Goal: Task Accomplishment & Management: Manage account settings

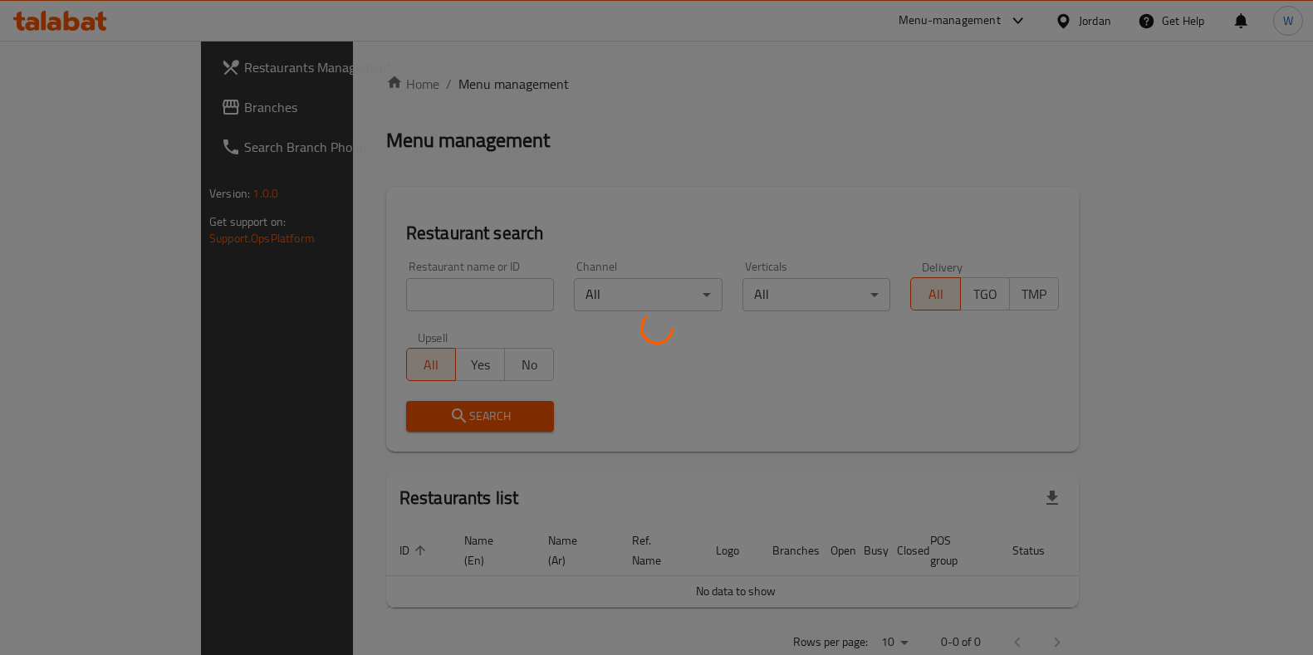
click at [353, 288] on div at bounding box center [656, 327] width 1313 height 655
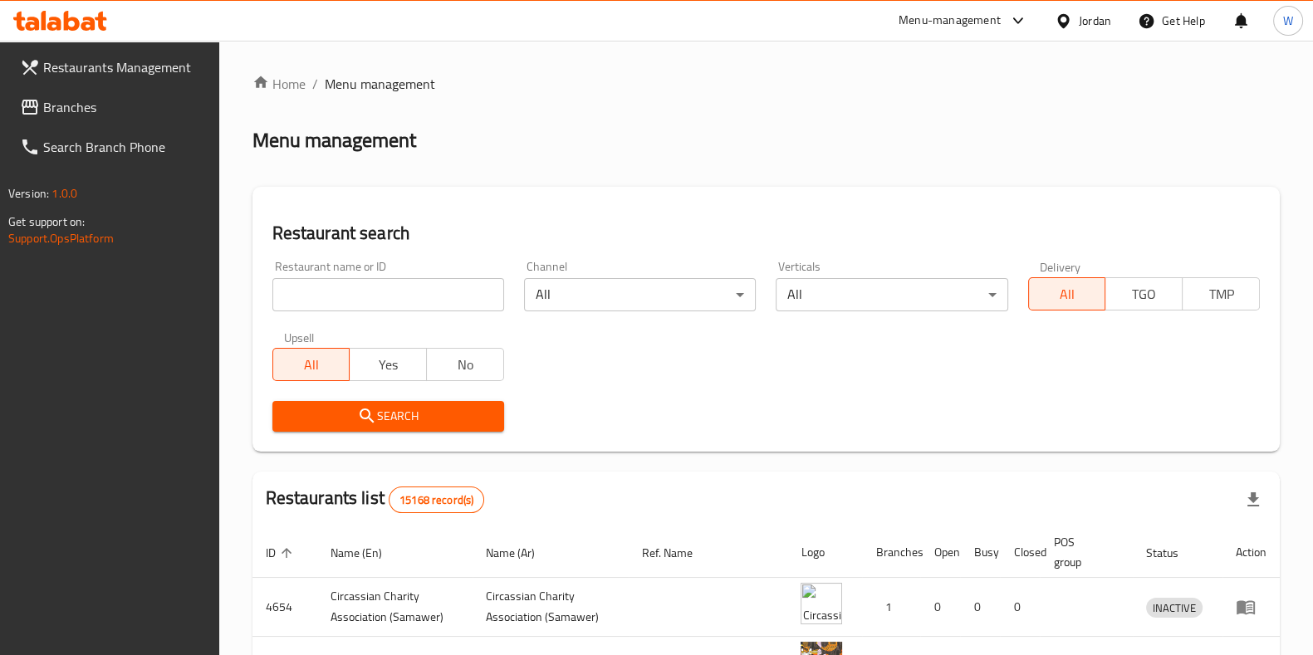
drag, startPoint x: 0, startPoint y: 0, endPoint x: 353, endPoint y: 288, distance: 455.8
click at [353, 288] on input "search" at bounding box center [388, 294] width 232 height 33
type input "lebnani snack"
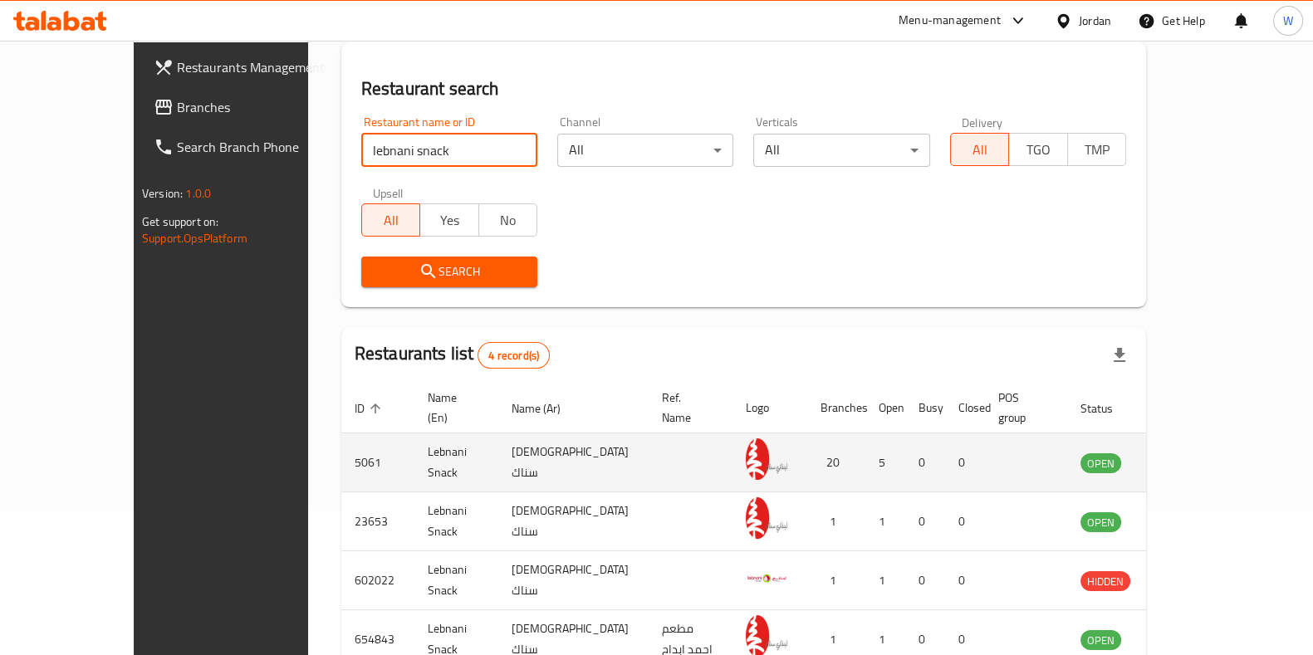
scroll to position [230, 0]
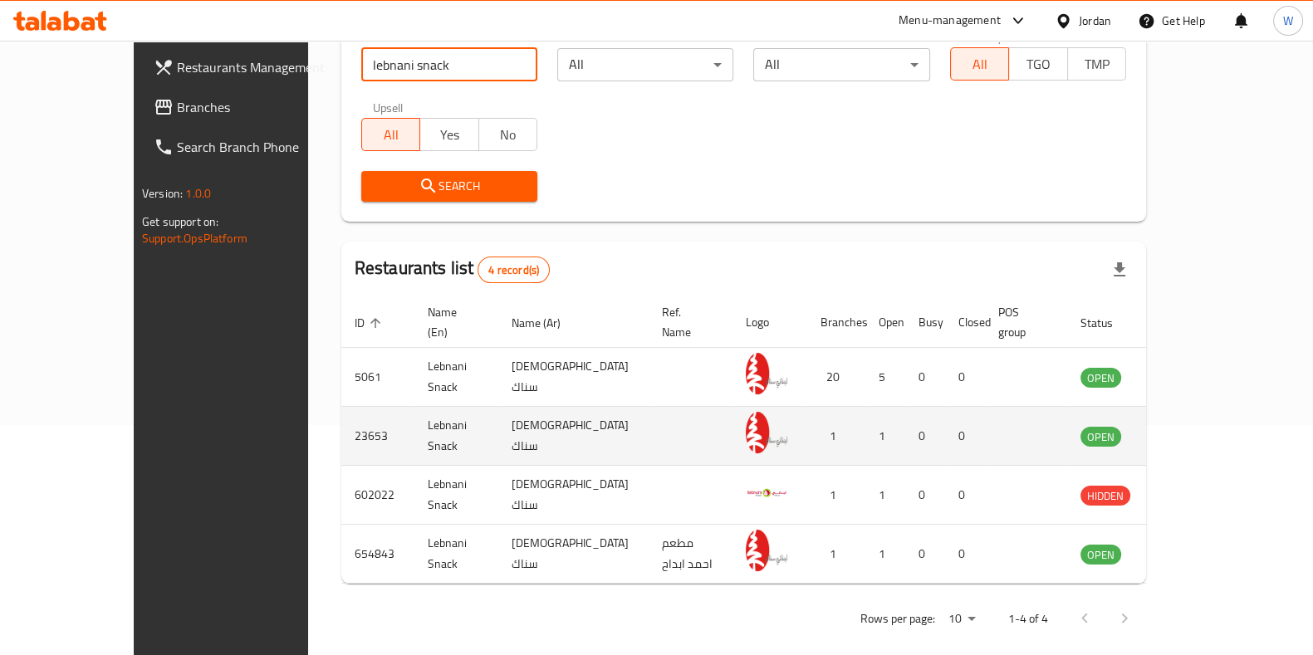
click at [1188, 426] on icon "enhanced table" at bounding box center [1178, 436] width 20 height 20
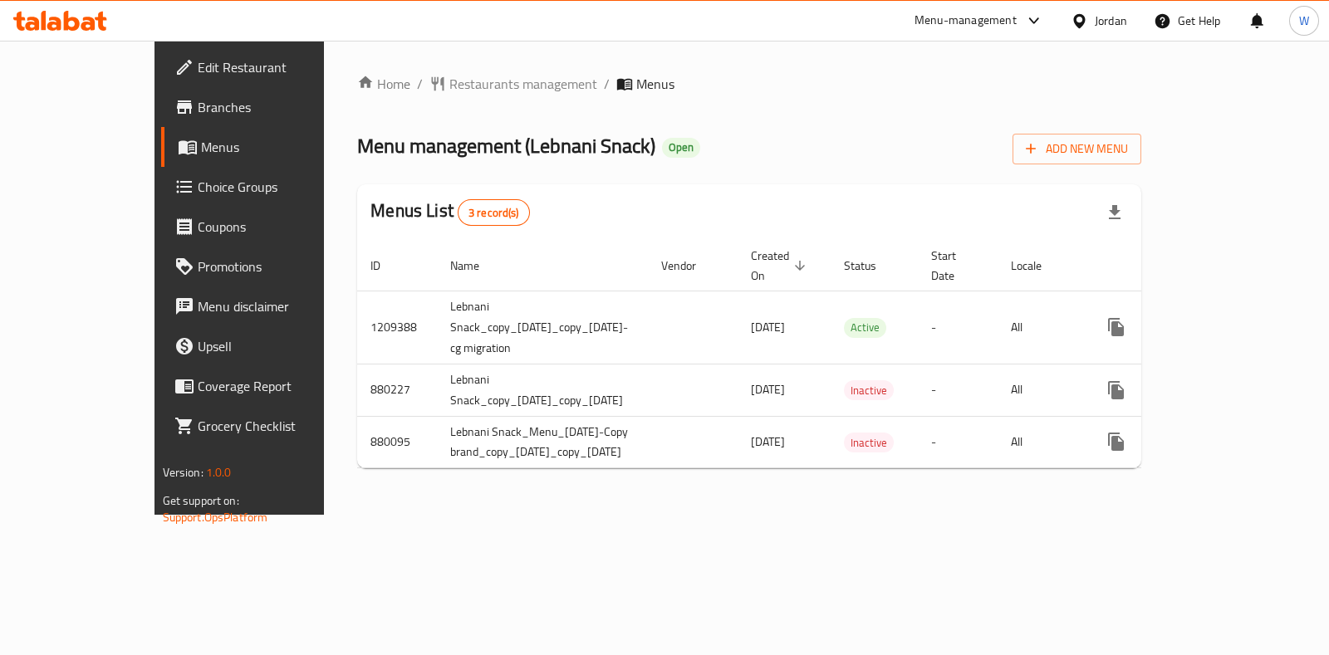
click at [198, 107] on span "Branches" at bounding box center [280, 107] width 165 height 20
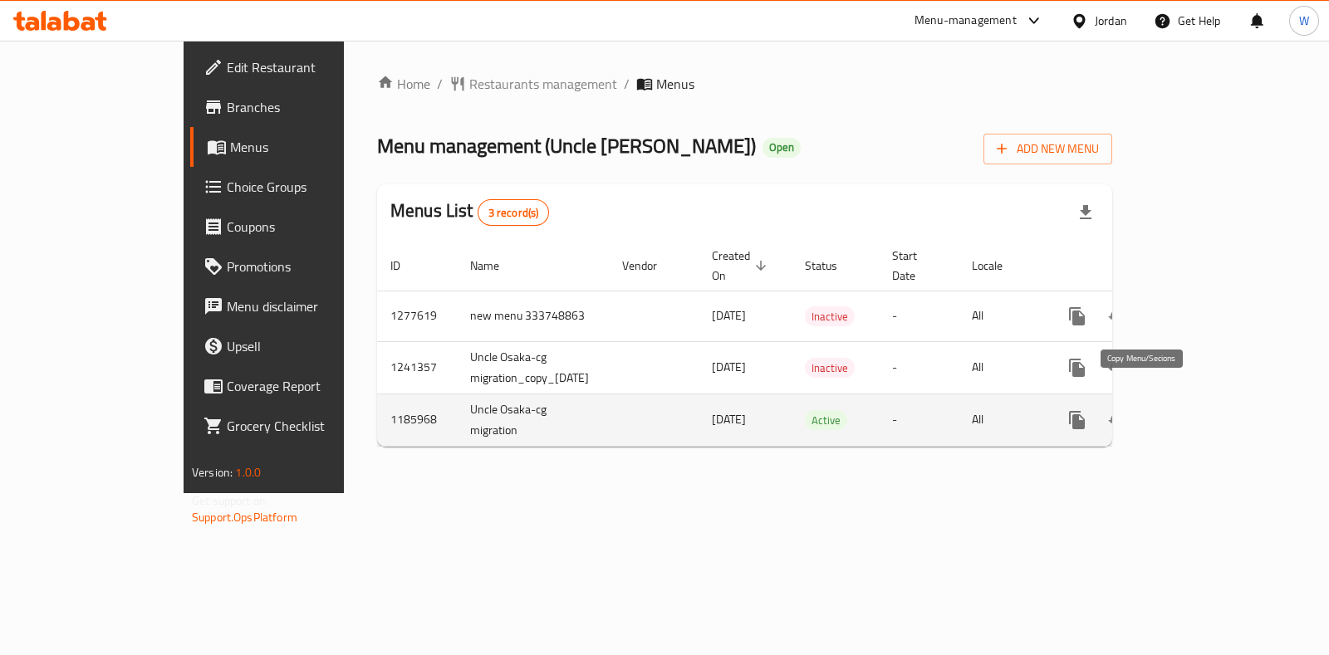
click at [1085, 411] on icon "more" at bounding box center [1077, 420] width 16 height 18
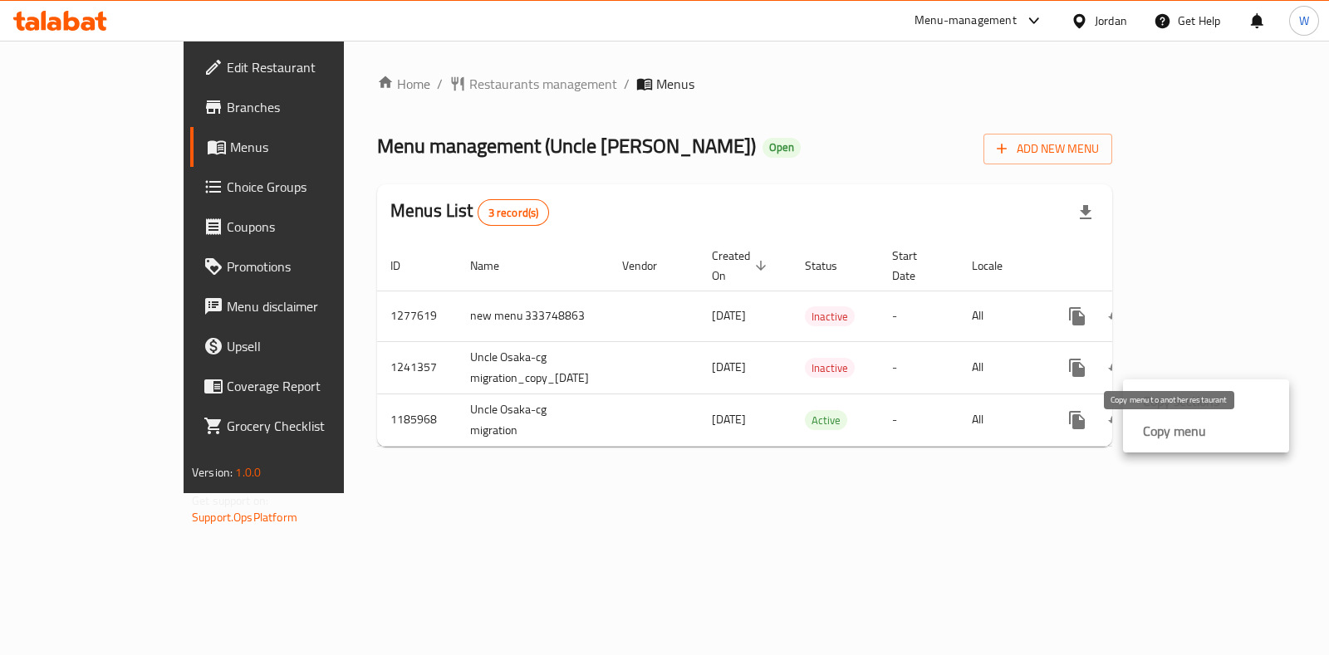
click at [1151, 435] on strong "Copy menu" at bounding box center [1174, 431] width 63 height 20
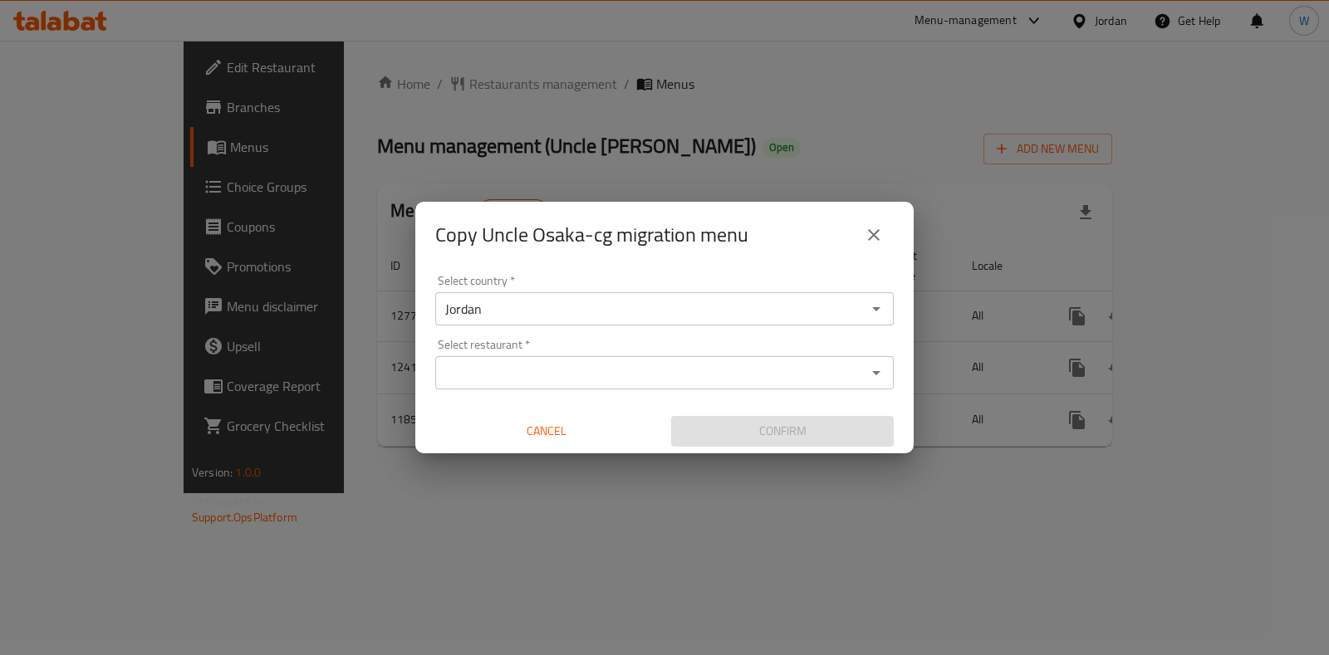
click at [569, 390] on div "Select country   * Jordan Select country * Select restaurant   * Select restaur…" at bounding box center [664, 360] width 498 height 185
click at [572, 371] on input "Select restaurant   *" at bounding box center [650, 372] width 421 height 23
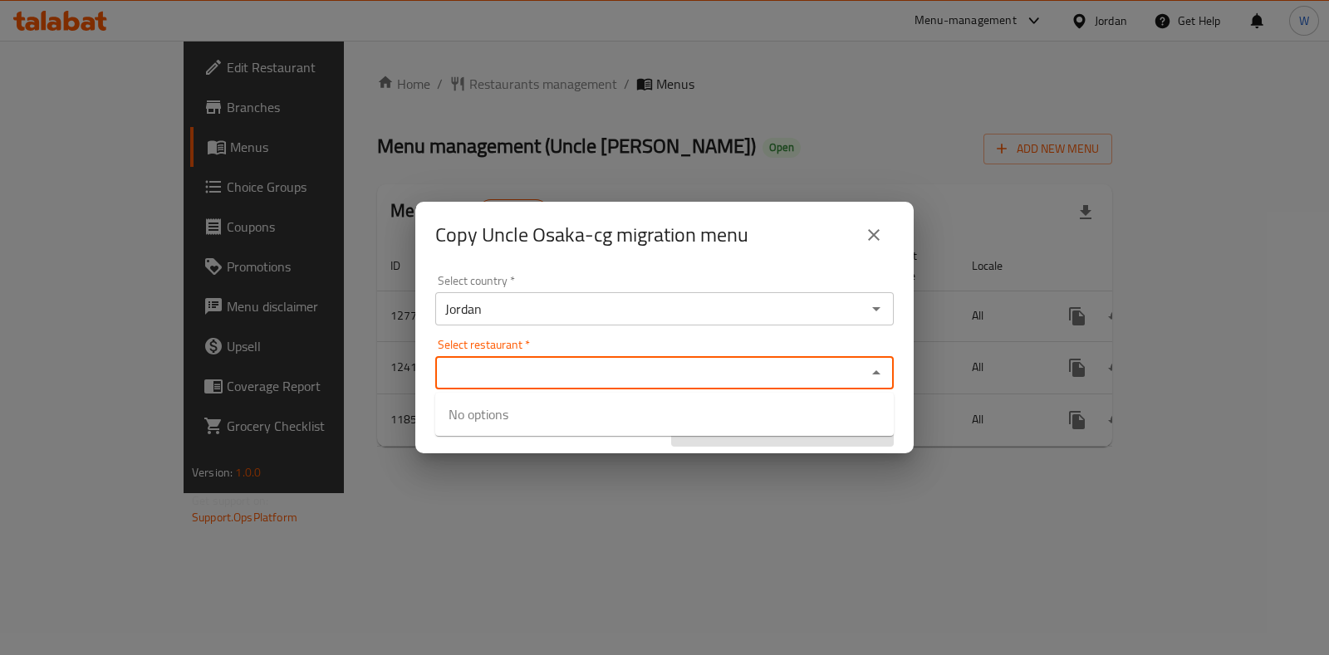
paste input "661882 Uncle Osaka,7th Circle"
type input "6"
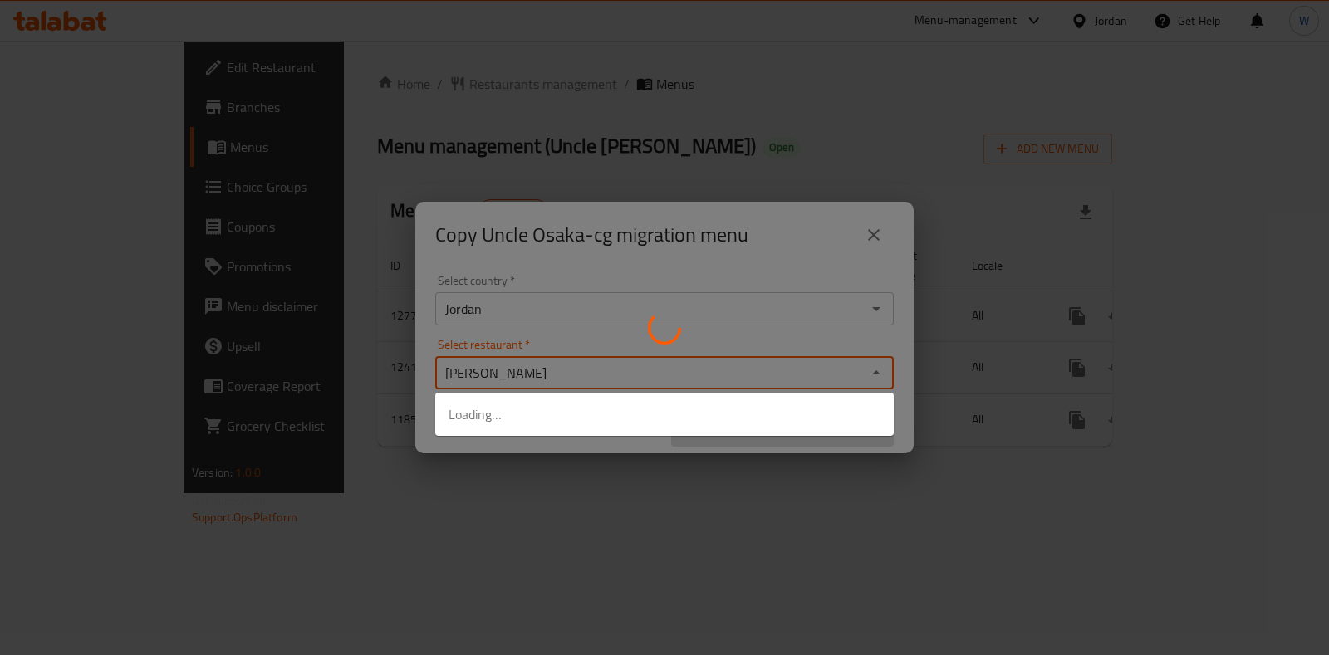
type input "osaka"
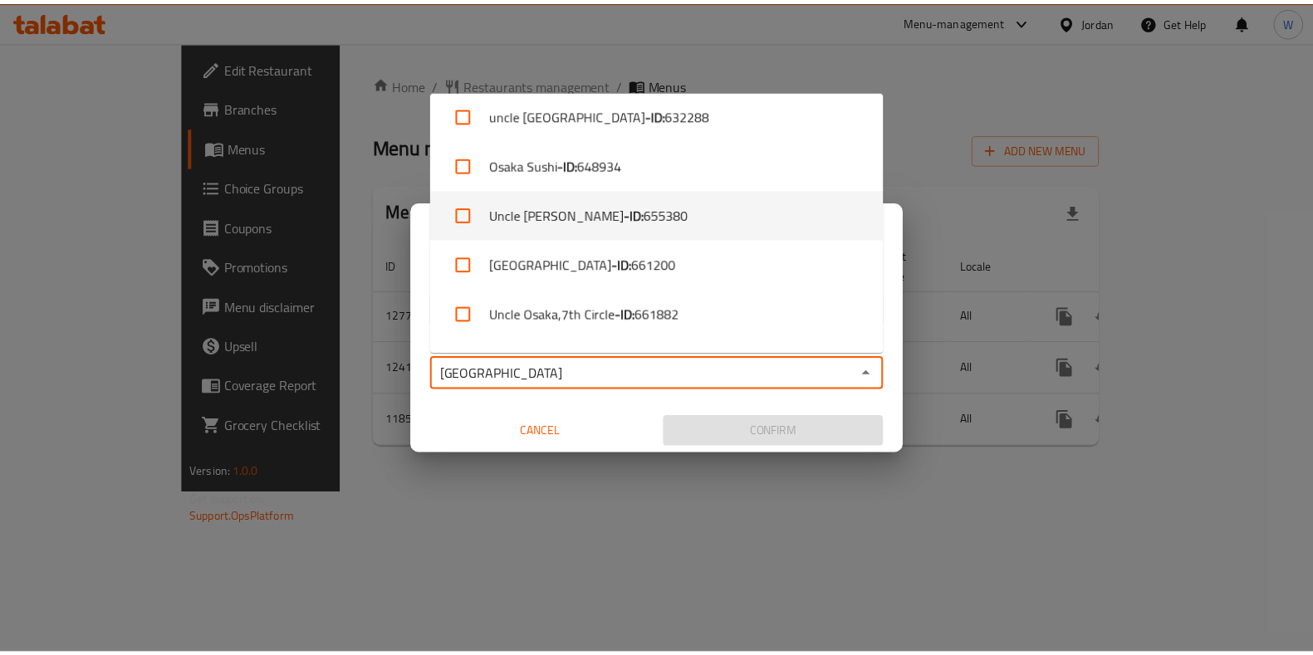
scroll to position [312, 0]
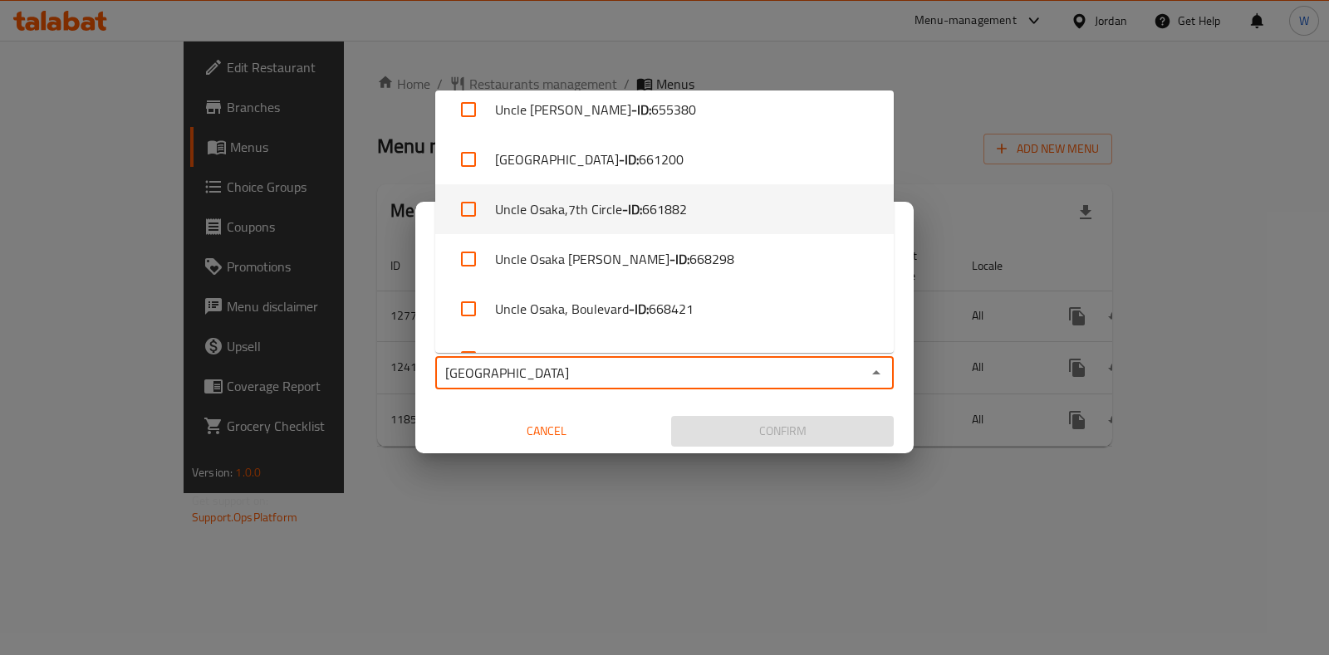
click at [469, 217] on input "checkbox" at bounding box center [469, 209] width 40 height 40
checkbox input "true"
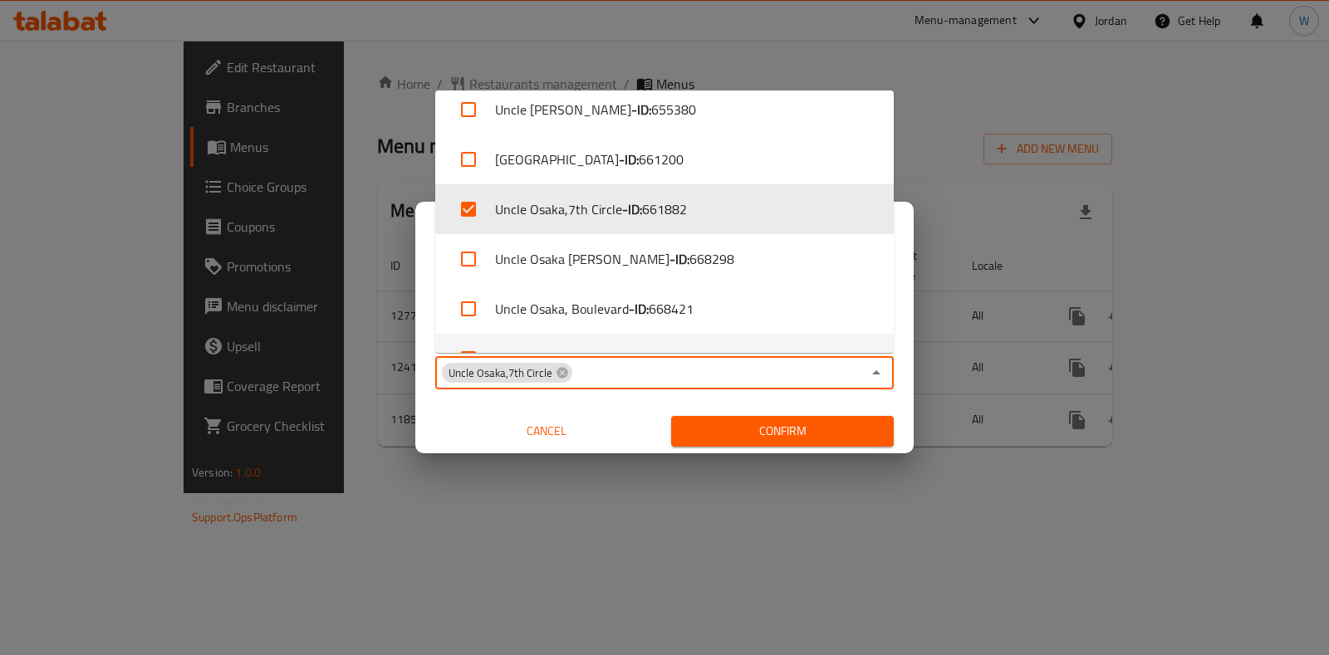
click at [582, 403] on div "Select country   * Jordan Select country * Select restaurant   * Uncle Osaka,7t…" at bounding box center [664, 360] width 498 height 185
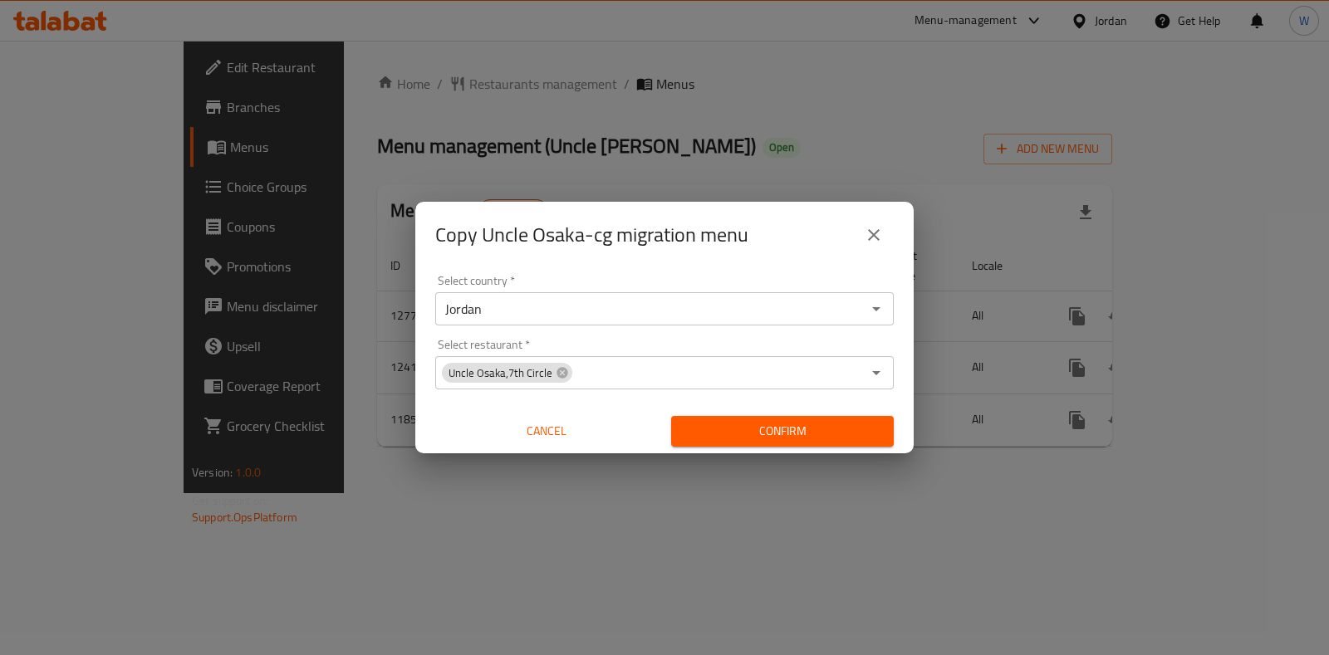
click at [677, 431] on button "Confirm" at bounding box center [782, 431] width 223 height 31
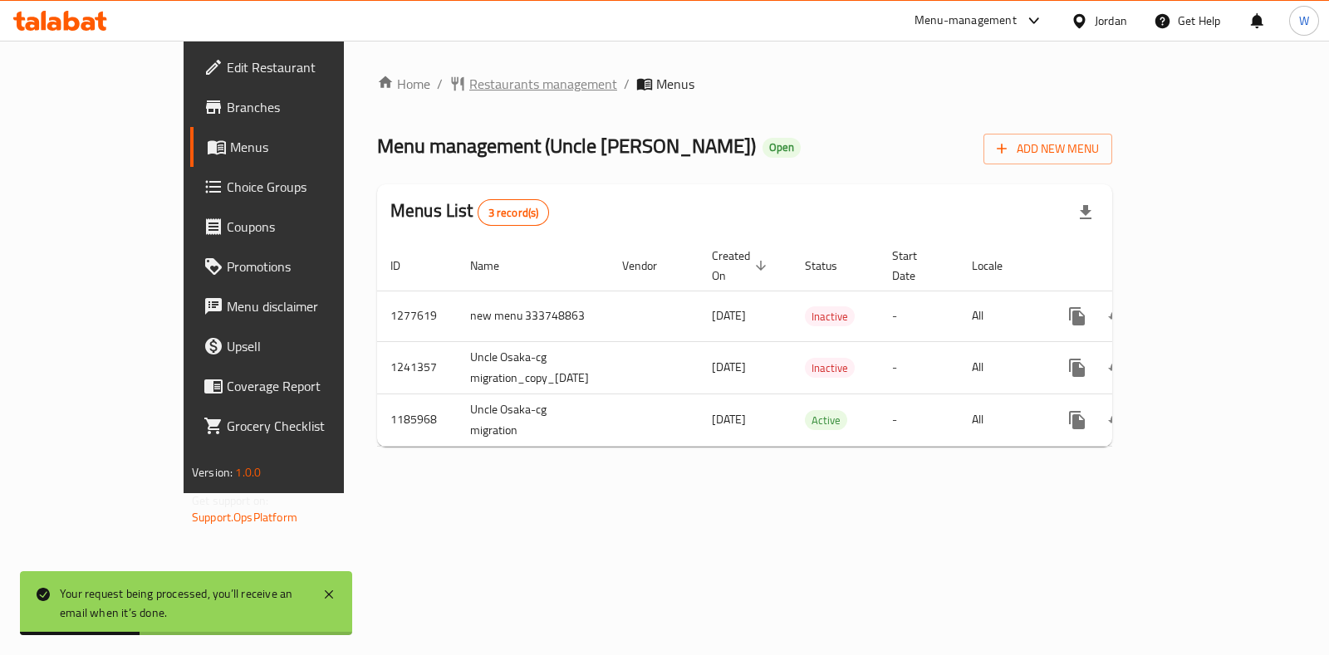
click at [469, 92] on span "Restaurants management" at bounding box center [543, 84] width 148 height 20
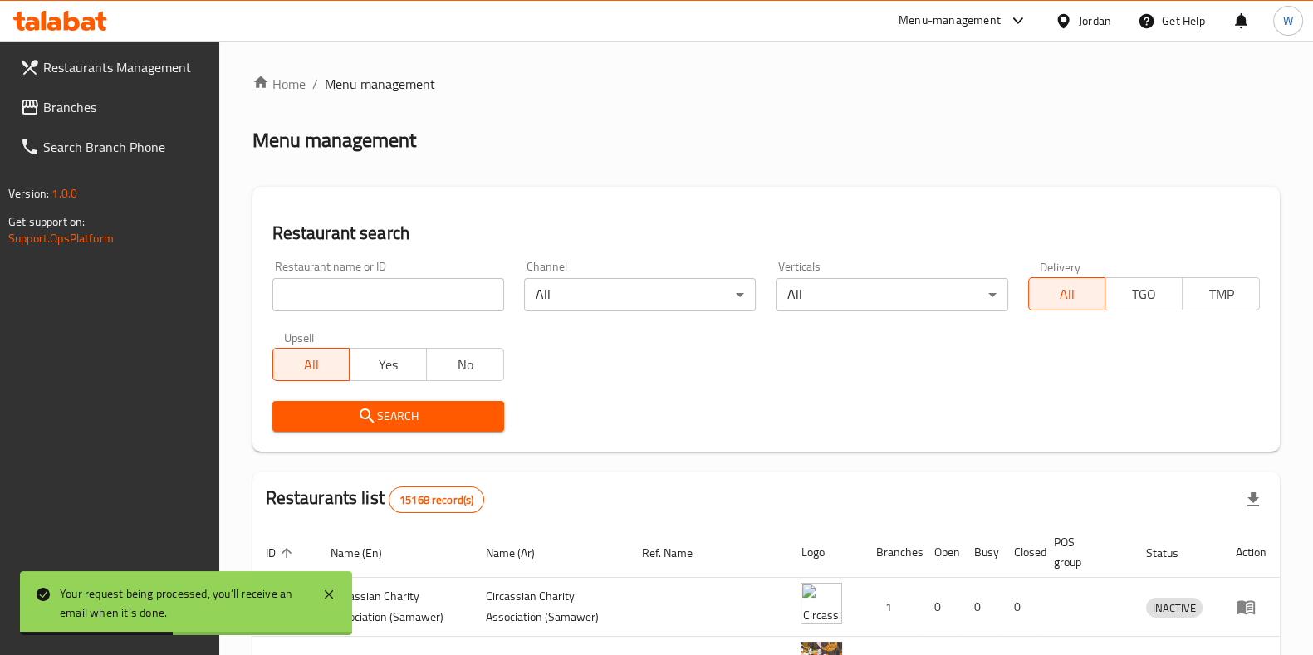
click at [402, 280] on input "search" at bounding box center [388, 294] width 232 height 33
type input "osaka"
click button "Search" at bounding box center [388, 416] width 232 height 31
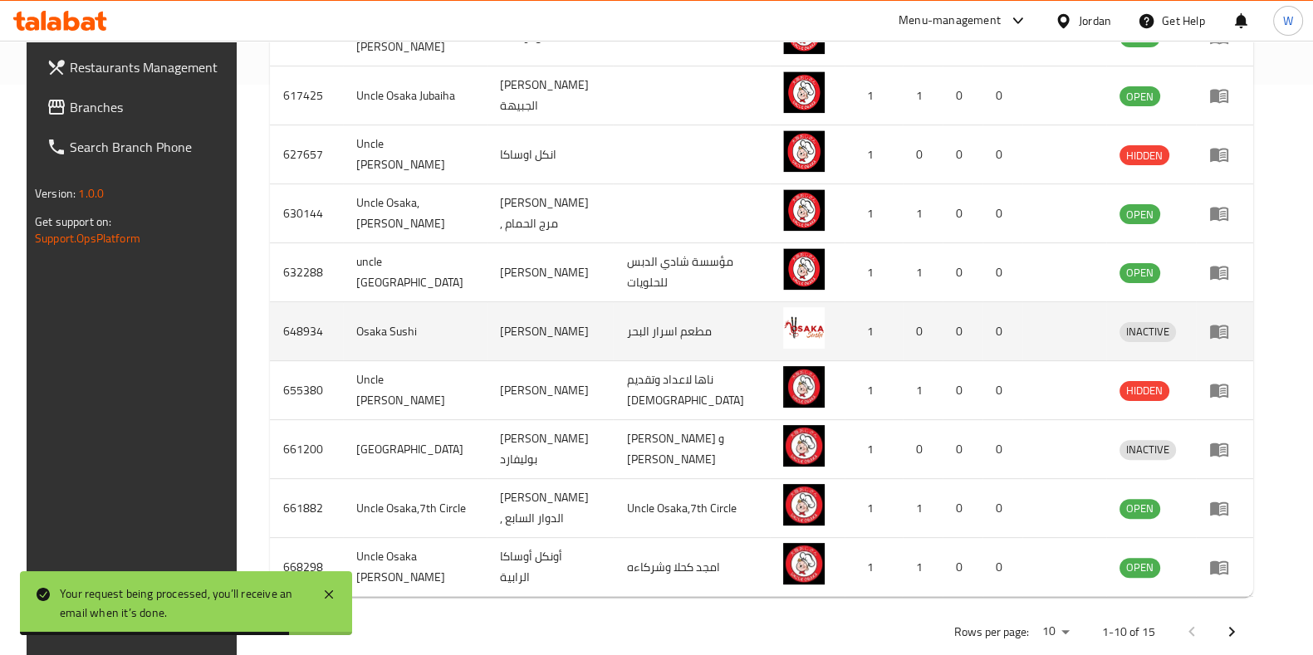
scroll to position [603, 0]
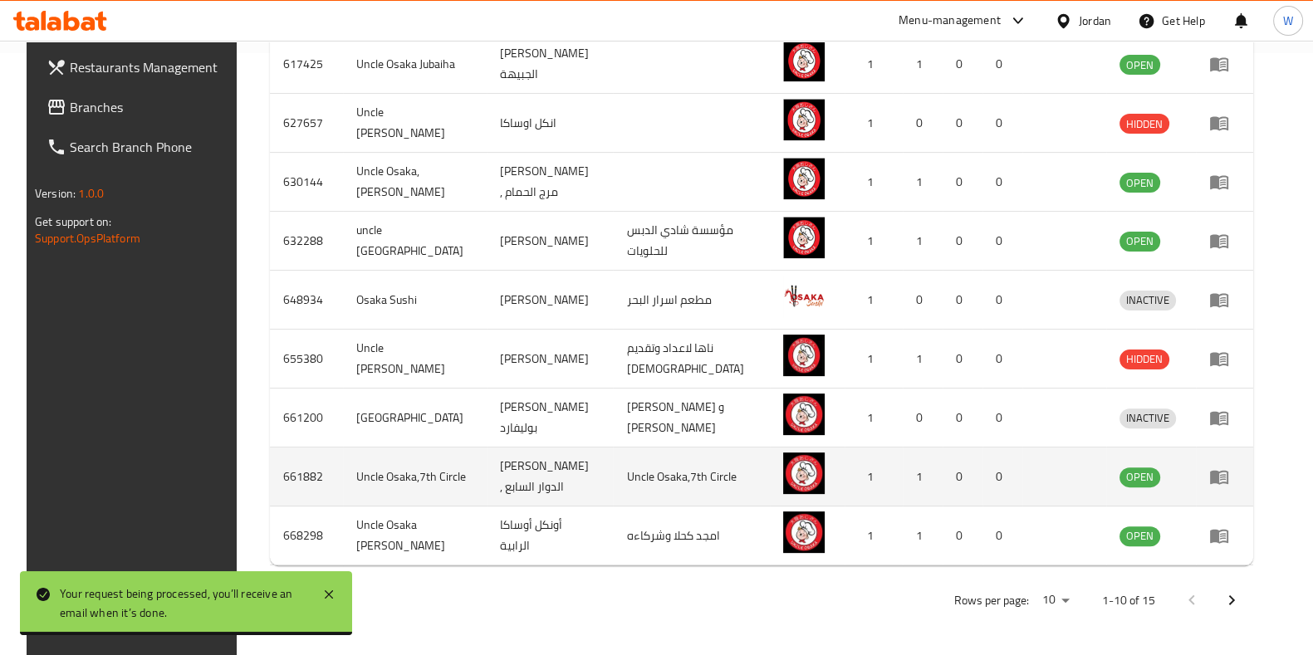
click at [1230, 474] on icon "enhanced table" at bounding box center [1220, 477] width 20 height 20
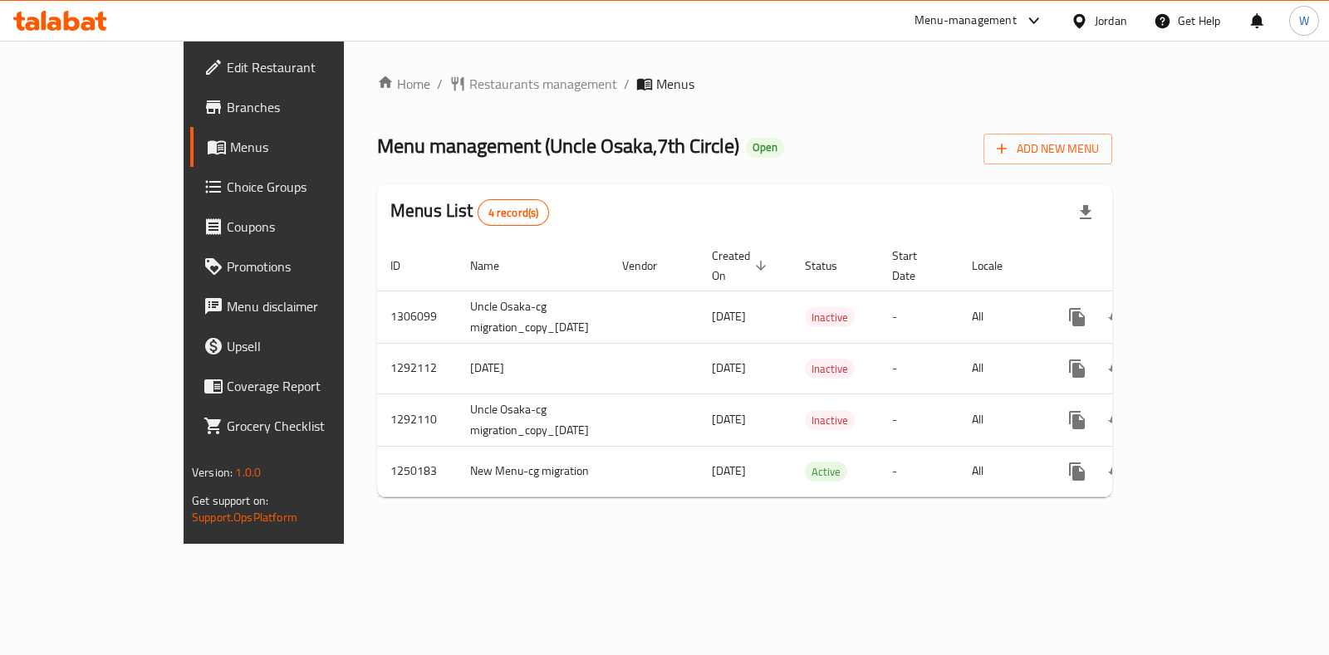
click at [190, 160] on link "Menus" at bounding box center [297, 147] width 215 height 40
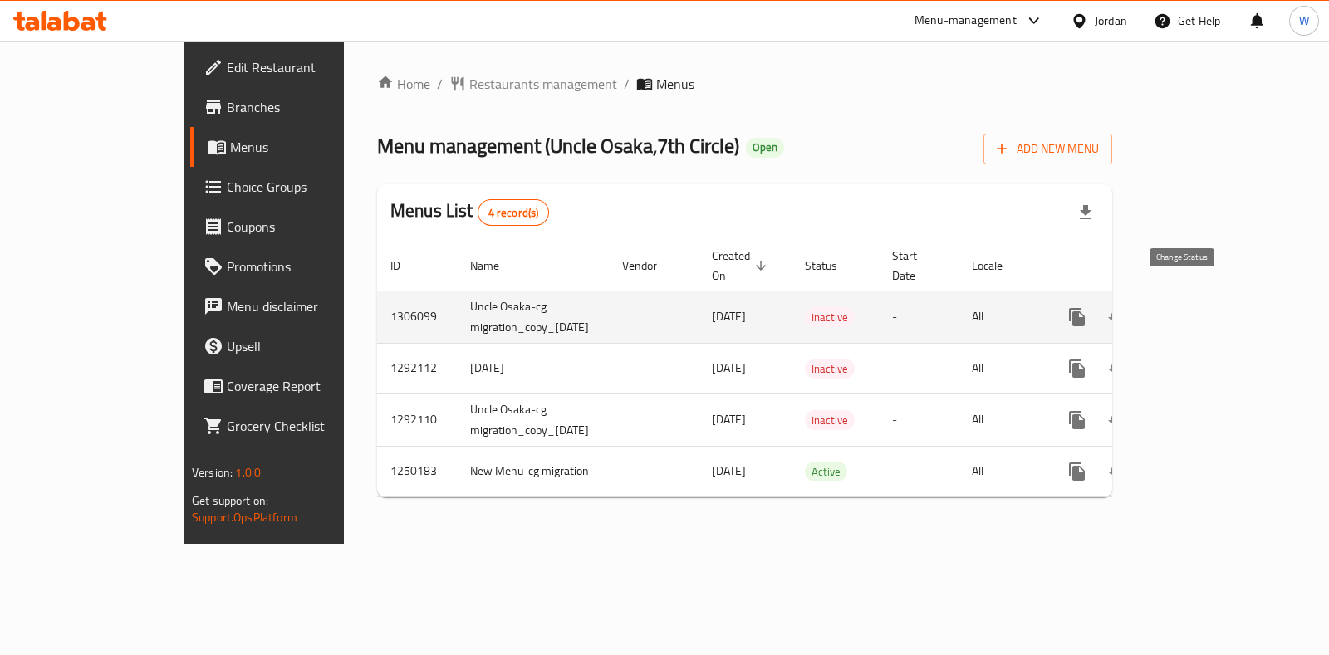
click at [1127, 311] on icon "enhanced table" at bounding box center [1117, 317] width 18 height 13
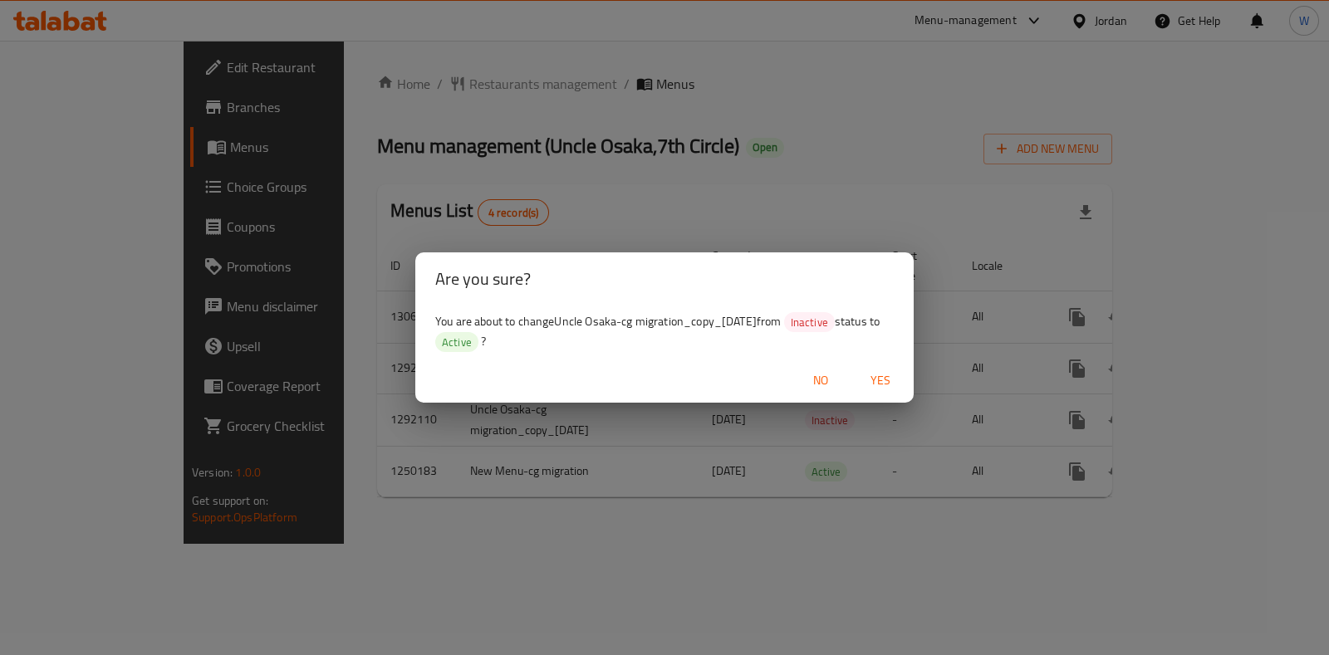
click at [872, 376] on span "Yes" at bounding box center [881, 381] width 40 height 21
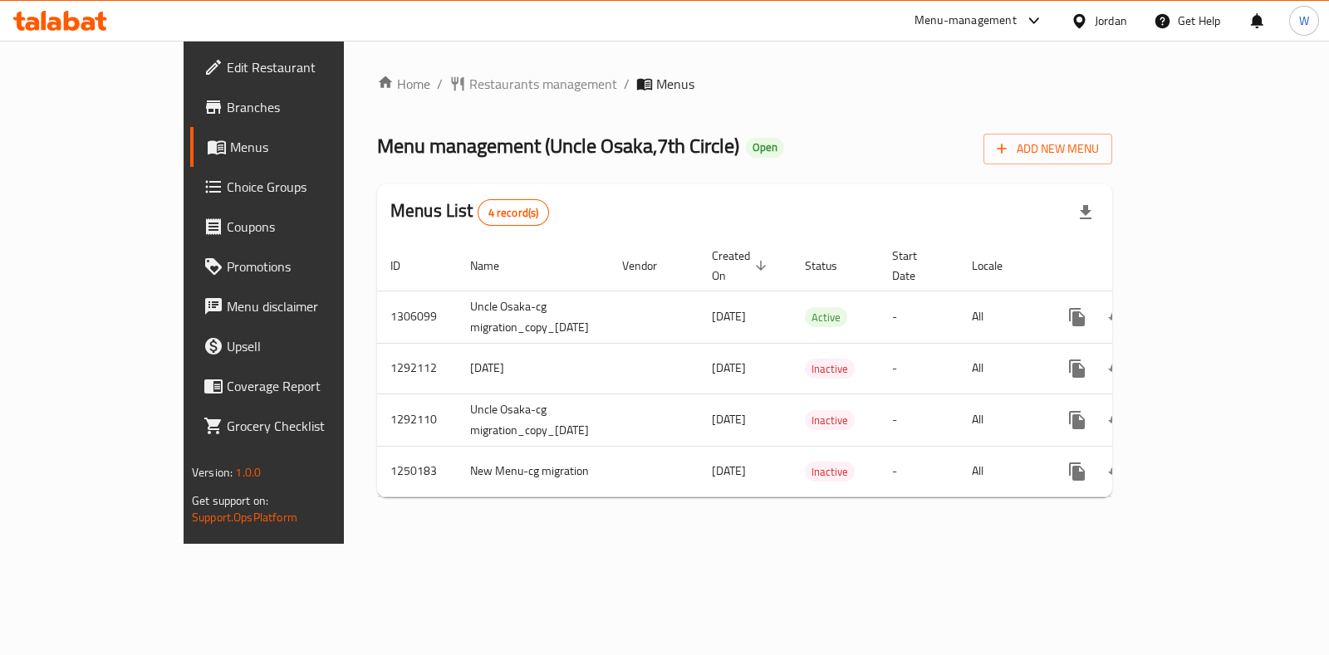
click at [379, 69] on div "Home / Restaurants management / Menus Menu management ( Uncle Osaka,7th Circle …" at bounding box center [745, 292] width 802 height 503
click at [469, 94] on span "Restaurants management" at bounding box center [543, 84] width 148 height 20
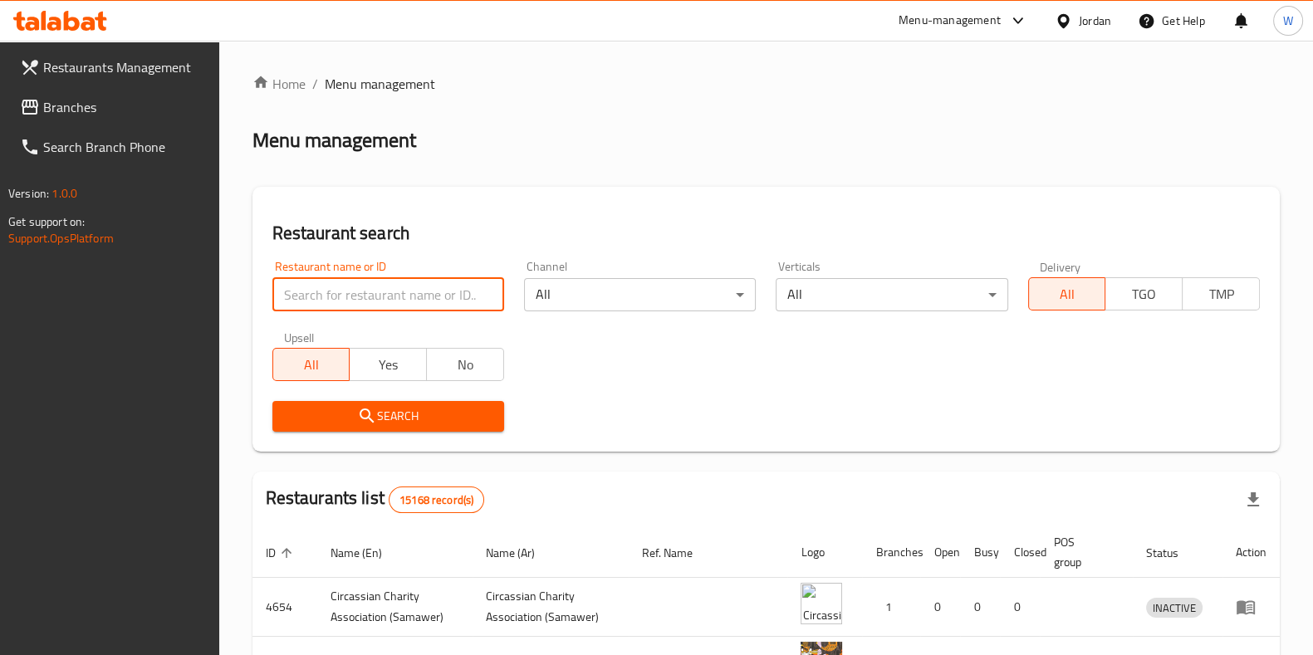
click at [375, 280] on input "search" at bounding box center [388, 294] width 232 height 33
type input "vibes"
click button "Search" at bounding box center [388, 416] width 232 height 31
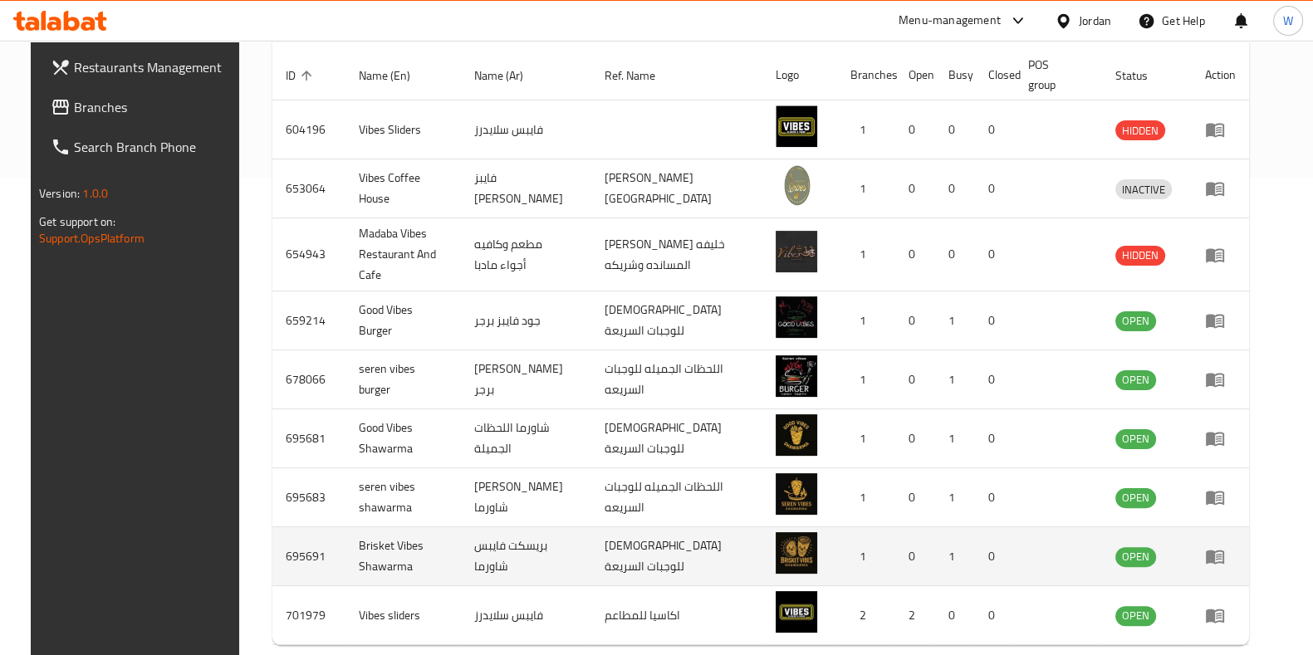
scroll to position [544, 0]
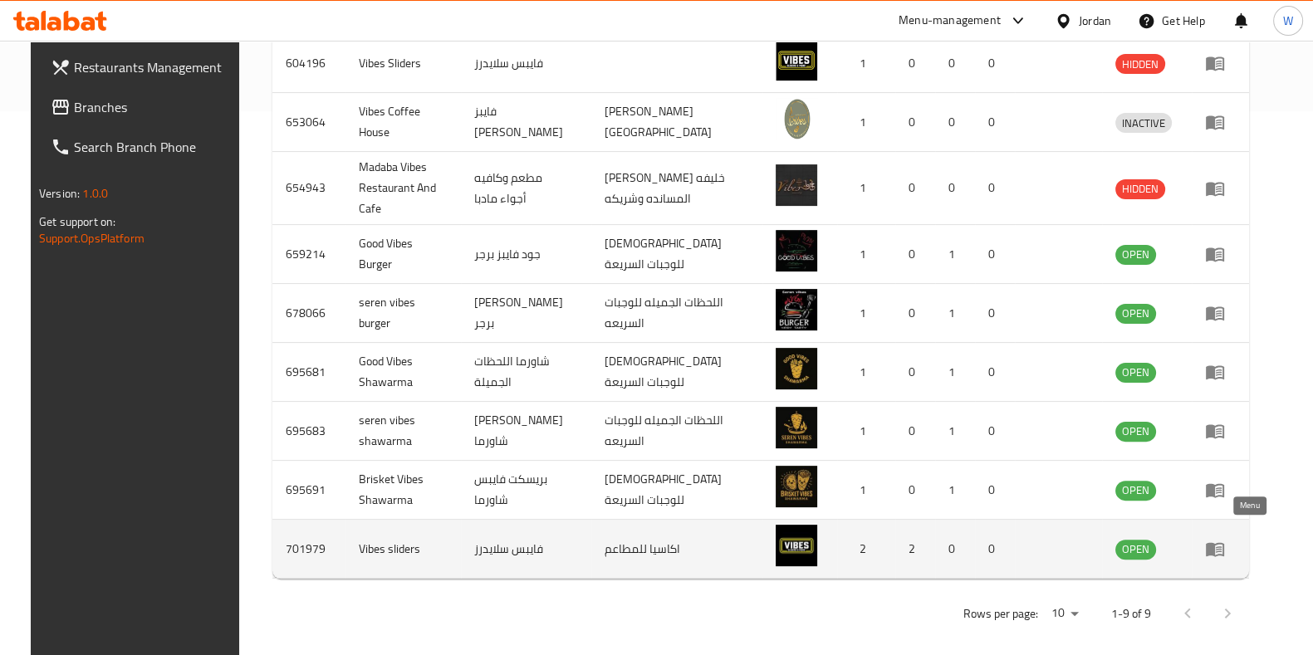
click at [1225, 543] on icon "enhanced table" at bounding box center [1215, 550] width 18 height 14
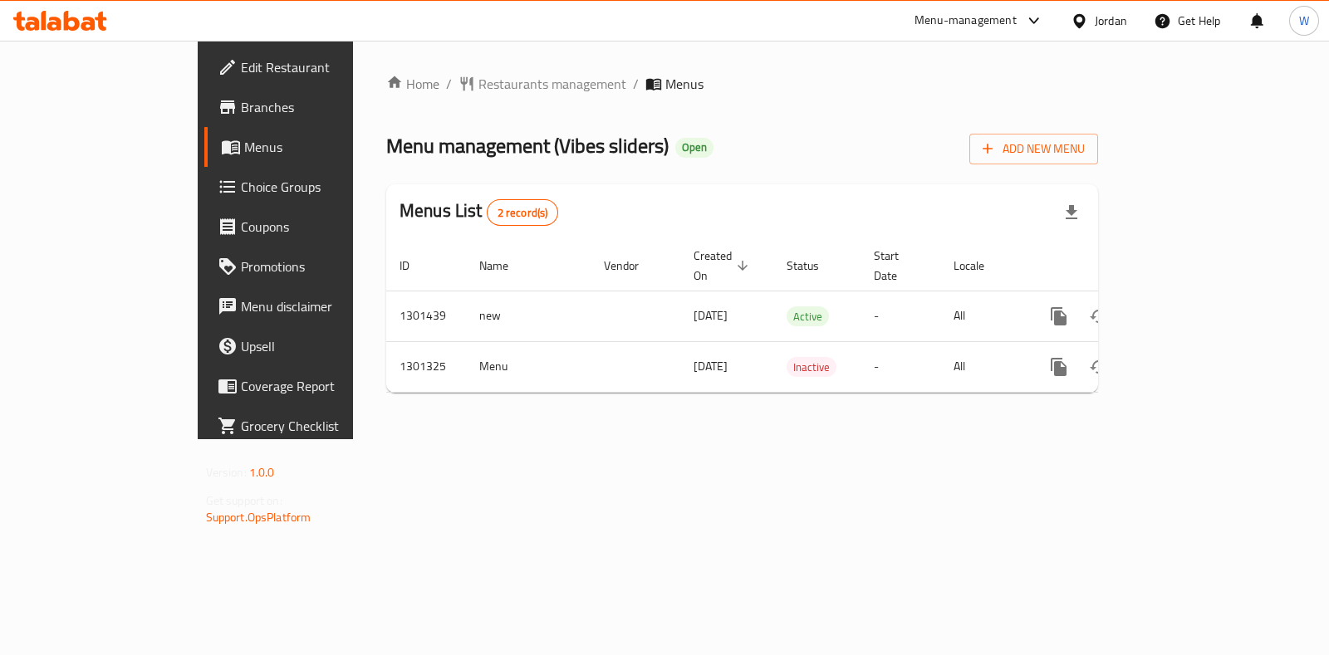
click at [204, 121] on link "Branches" at bounding box center [311, 107] width 215 height 40
